Goal: Information Seeking & Learning: Check status

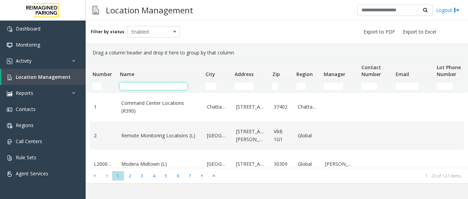
click at [136, 86] on input "Name Filter" at bounding box center [153, 86] width 67 height 7
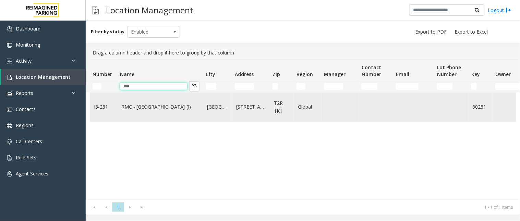
type input "***"
click at [151, 104] on link "RMC - [GEOGRAPHIC_DATA] (I)" at bounding box center [159, 107] width 77 height 8
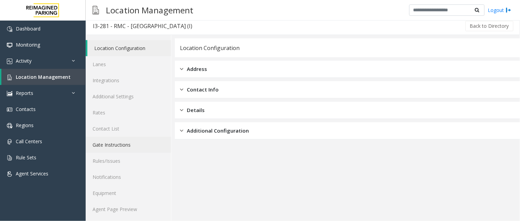
scroll to position [4, 0]
click at [121, 199] on link "Agent Page Preview" at bounding box center [128, 208] width 85 height 16
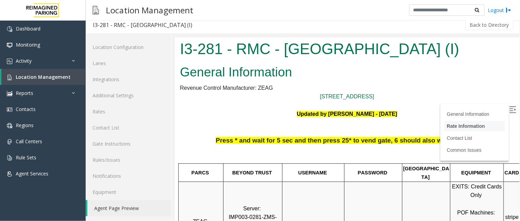
scroll to position [76, 0]
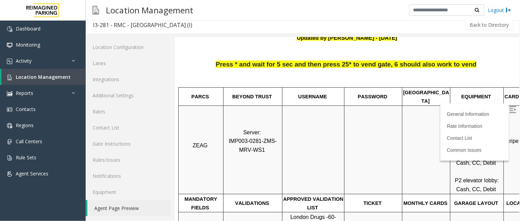
click at [468, 108] on img at bounding box center [512, 109] width 7 height 7
drag, startPoint x: 38, startPoint y: 57, endPoint x: 37, endPoint y: 80, distance: 23.7
click at [38, 57] on link "Activity" at bounding box center [43, 61] width 86 height 16
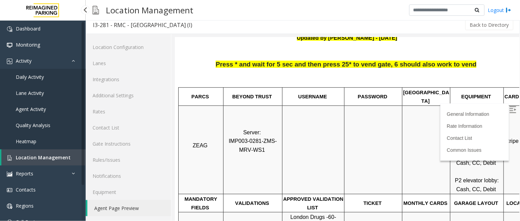
click at [34, 76] on span "Daily Activity" at bounding box center [30, 77] width 28 height 7
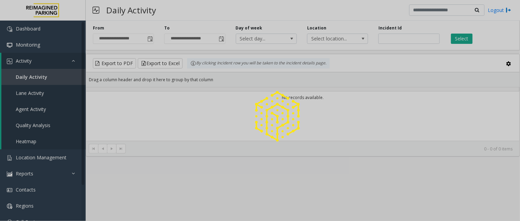
click at [468, 37] on div at bounding box center [260, 110] width 520 height 221
click at [466, 41] on div at bounding box center [260, 110] width 520 height 221
click at [466, 40] on div at bounding box center [260, 110] width 520 height 221
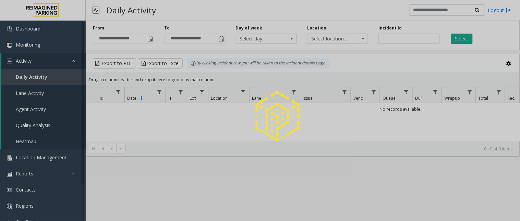
click at [465, 40] on div at bounding box center [260, 110] width 520 height 221
click at [465, 40] on button "Select" at bounding box center [462, 39] width 22 height 10
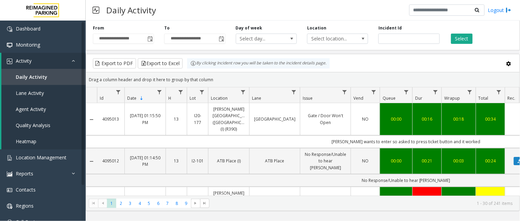
click at [460, 33] on div "Select" at bounding box center [480, 34] width 71 height 19
click at [460, 36] on button "Select" at bounding box center [462, 39] width 22 height 10
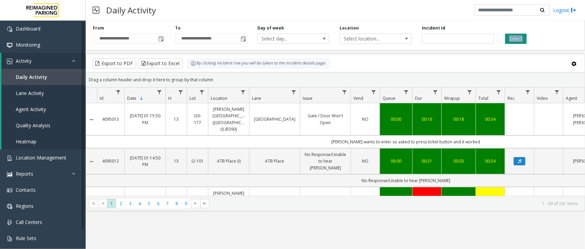
click at [468, 36] on button "Select" at bounding box center [516, 39] width 22 height 10
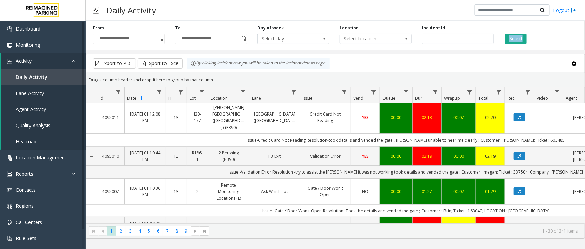
scroll to position [128, 0]
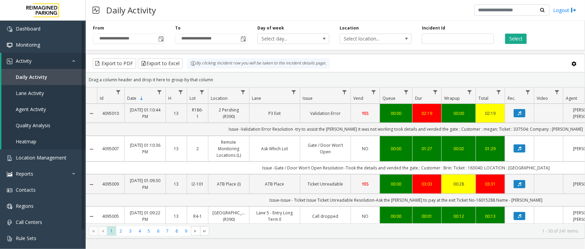
click at [468, 194] on td "Issue-Issue - Ticket Issue Ticket Unreadable Resolution-Ask the [PERSON_NAME] t…" at bounding box center [406, 200] width 618 height 13
copy td "16015288"
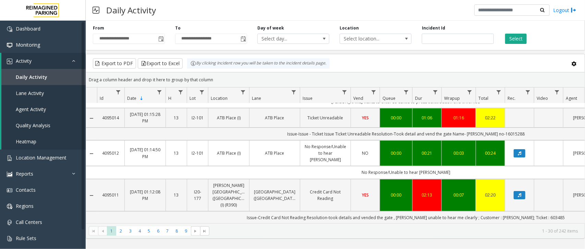
scroll to position [0, 0]
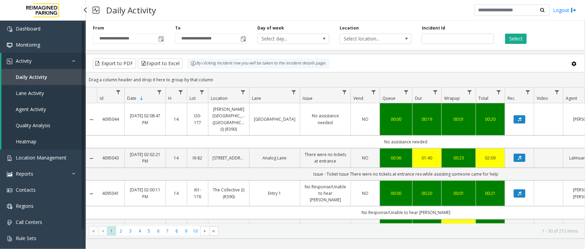
click at [47, 63] on link "Activity" at bounding box center [43, 61] width 84 height 16
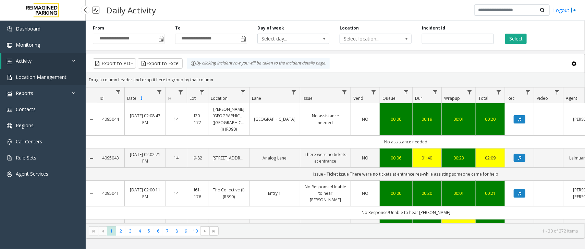
click at [46, 71] on link "Location Management" at bounding box center [43, 77] width 86 height 16
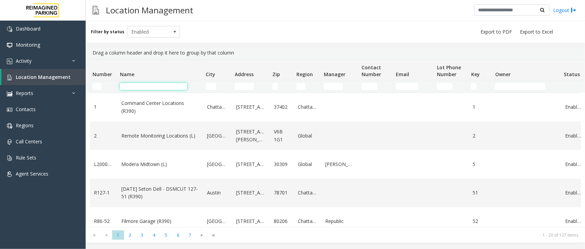
click at [148, 83] on input "Name Filter" at bounding box center [153, 86] width 67 height 7
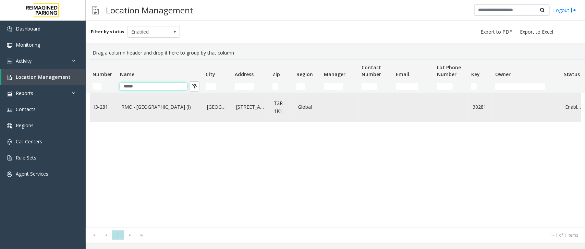
type input "*****"
click at [148, 103] on link "RMC - [GEOGRAPHIC_DATA] (I)" at bounding box center [159, 107] width 77 height 8
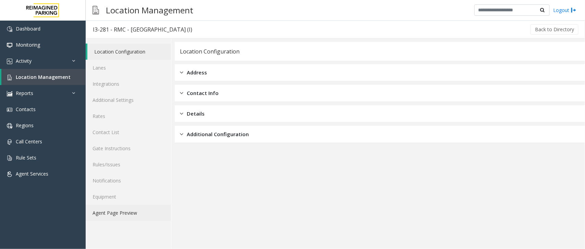
click at [124, 208] on link "Agent Page Preview" at bounding box center [128, 212] width 85 height 16
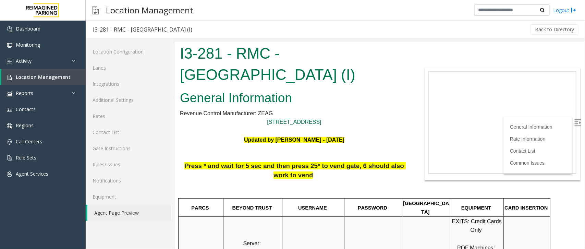
scroll to position [128, 0]
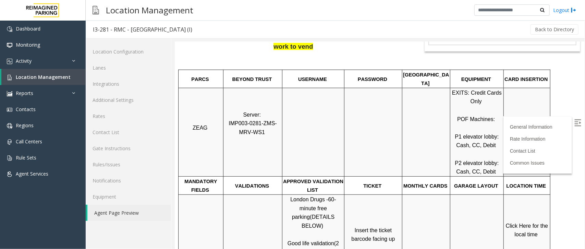
click at [574, 121] on label at bounding box center [578, 123] width 10 height 10
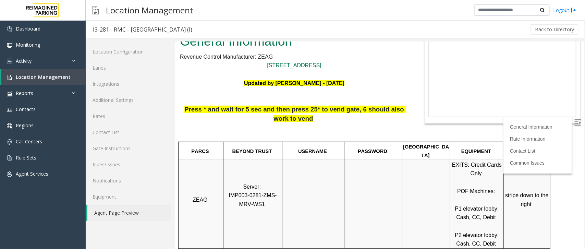
scroll to position [0, 0]
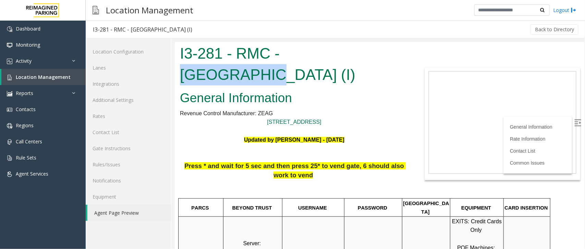
drag, startPoint x: 279, startPoint y: 52, endPoint x: 375, endPoint y: 54, distance: 95.9
click at [375, 54] on h1 "I3-281 - RMC - [GEOGRAPHIC_DATA] (I)" at bounding box center [293, 63] width 228 height 42
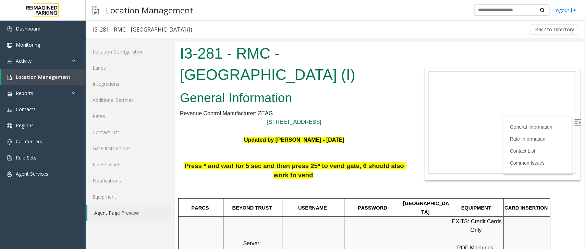
click at [302, 72] on h1 "I3-281 - RMC - [GEOGRAPHIC_DATA] (I)" at bounding box center [293, 63] width 228 height 42
drag, startPoint x: 178, startPoint y: 71, endPoint x: 258, endPoint y: 69, distance: 79.1
click at [258, 69] on div "I3-281 - RMC - [GEOGRAPHIC_DATA] (I)" at bounding box center [293, 64] width 239 height 46
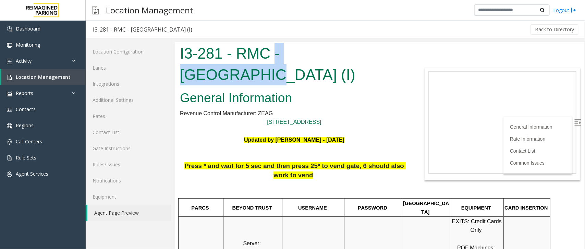
drag, startPoint x: 275, startPoint y: 52, endPoint x: 389, endPoint y: 57, distance: 113.8
click at [389, 57] on h1 "I3-281 - RMC - [GEOGRAPHIC_DATA] (I)" at bounding box center [293, 63] width 228 height 42
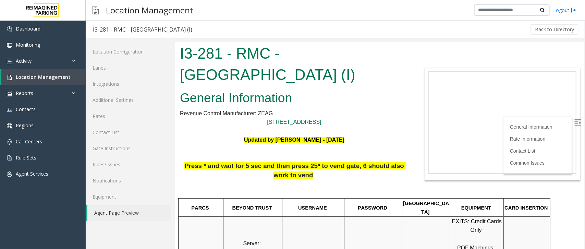
click at [289, 69] on h1 "I3-281 - RMC - [GEOGRAPHIC_DATA] (I)" at bounding box center [293, 63] width 228 height 42
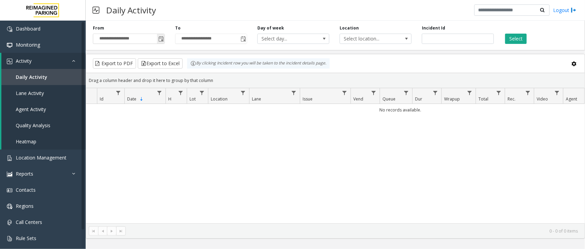
click at [161, 40] on span "Toggle popup" at bounding box center [160, 38] width 5 height 5
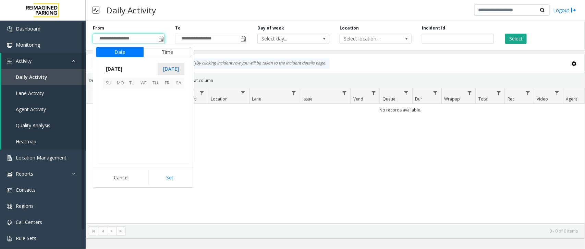
scroll to position [122950, 0]
click at [146, 92] on span "1" at bounding box center [144, 95] width 12 height 12
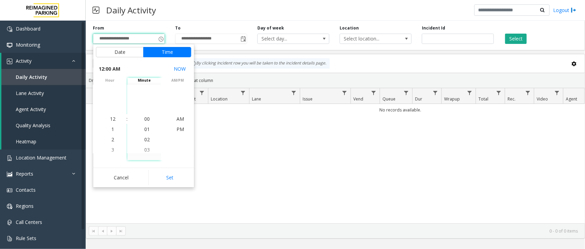
drag, startPoint x: 172, startPoint y: 179, endPoint x: 177, endPoint y: 177, distance: 5.4
click at [172, 179] on button "Set" at bounding box center [169, 177] width 43 height 15
type input "**********"
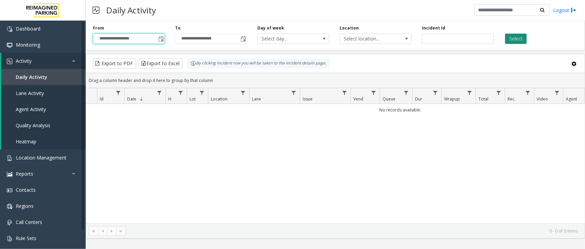
click at [516, 36] on button "Select" at bounding box center [516, 39] width 22 height 10
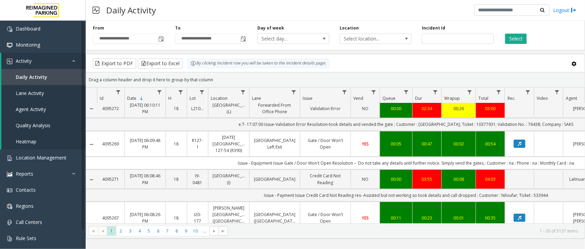
scroll to position [86, 0]
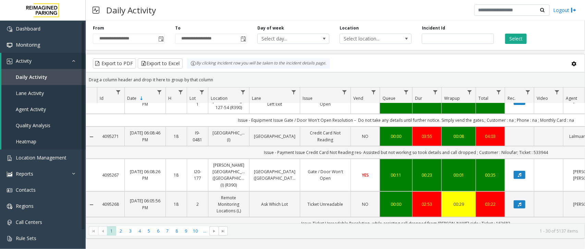
copy td "Ticket : 533944"
drag, startPoint x: 549, startPoint y: 160, endPoint x: 516, endPoint y: 162, distance: 32.2
click at [516, 159] on td "Issue - Payment Issue Credit Card Not Reading res- Assisted but not working so …" at bounding box center [406, 152] width 618 height 13
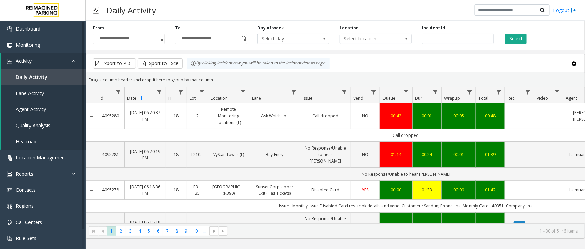
scroll to position [86, 0]
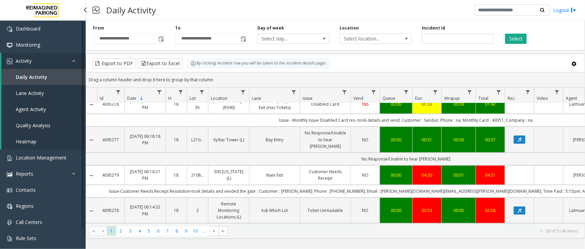
click at [26, 64] on link "Activity" at bounding box center [43, 61] width 84 height 16
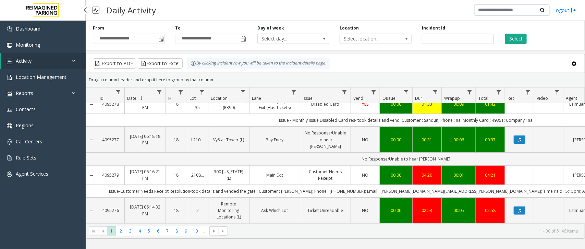
click at [27, 62] on span "Activity" at bounding box center [24, 61] width 16 height 7
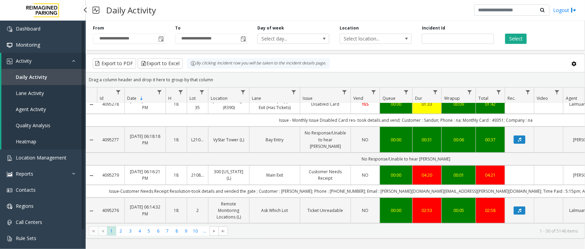
click at [27, 62] on span "Activity" at bounding box center [24, 61] width 16 height 7
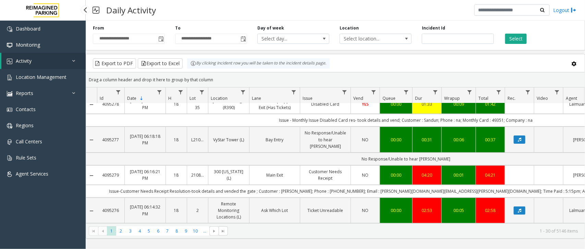
click at [29, 60] on span "Activity" at bounding box center [24, 61] width 16 height 7
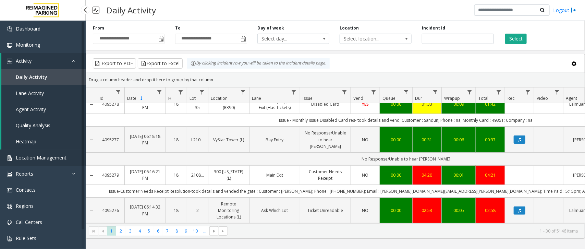
click at [41, 154] on span "Location Management" at bounding box center [41, 157] width 51 height 7
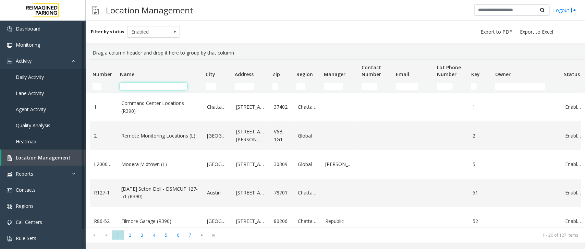
click at [159, 84] on input "Name Filter" at bounding box center [153, 86] width 67 height 7
click at [163, 83] on input "Name Filter" at bounding box center [153, 86] width 67 height 7
